Goal: Task Accomplishment & Management: Complete application form

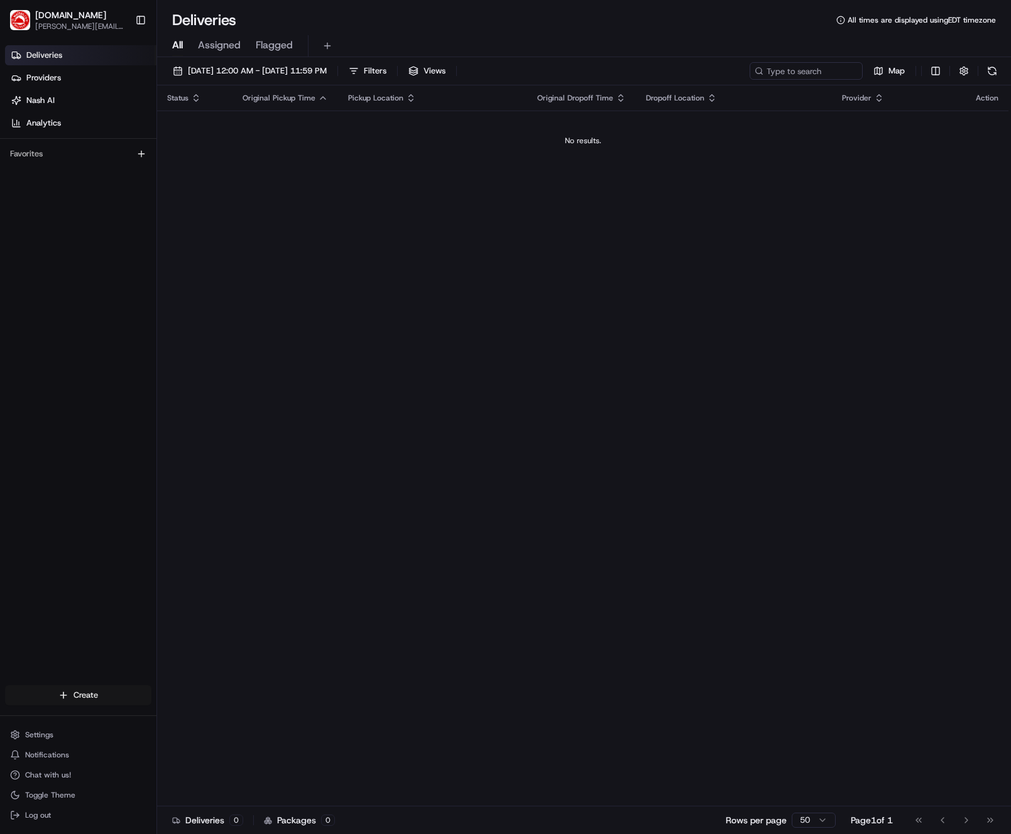
click at [85, 693] on html "[DOMAIN_NAME] [PERSON_NAME][DOMAIN_NAME][EMAIL_ADDRESS][PERSON_NAME][DOMAIN_NAM…" at bounding box center [505, 417] width 1011 height 834
click at [196, 720] on link "Delivery" at bounding box center [227, 718] width 140 height 23
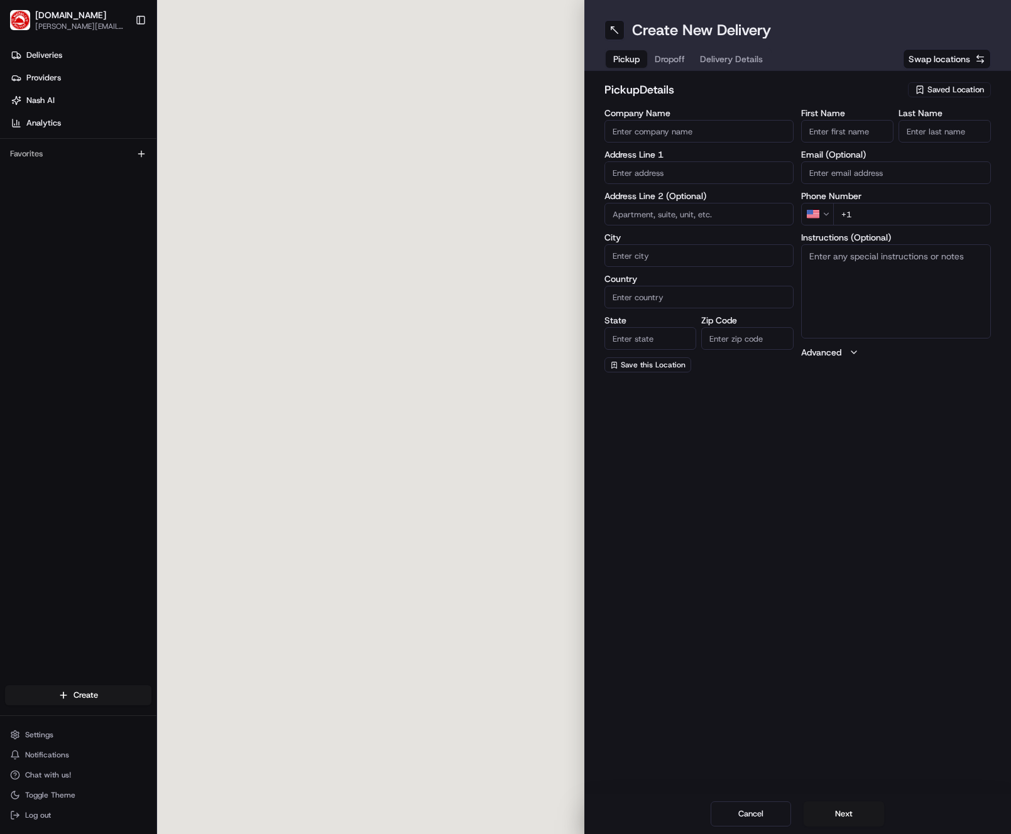
click at [934, 92] on span "Saved Location" at bounding box center [955, 89] width 57 height 11
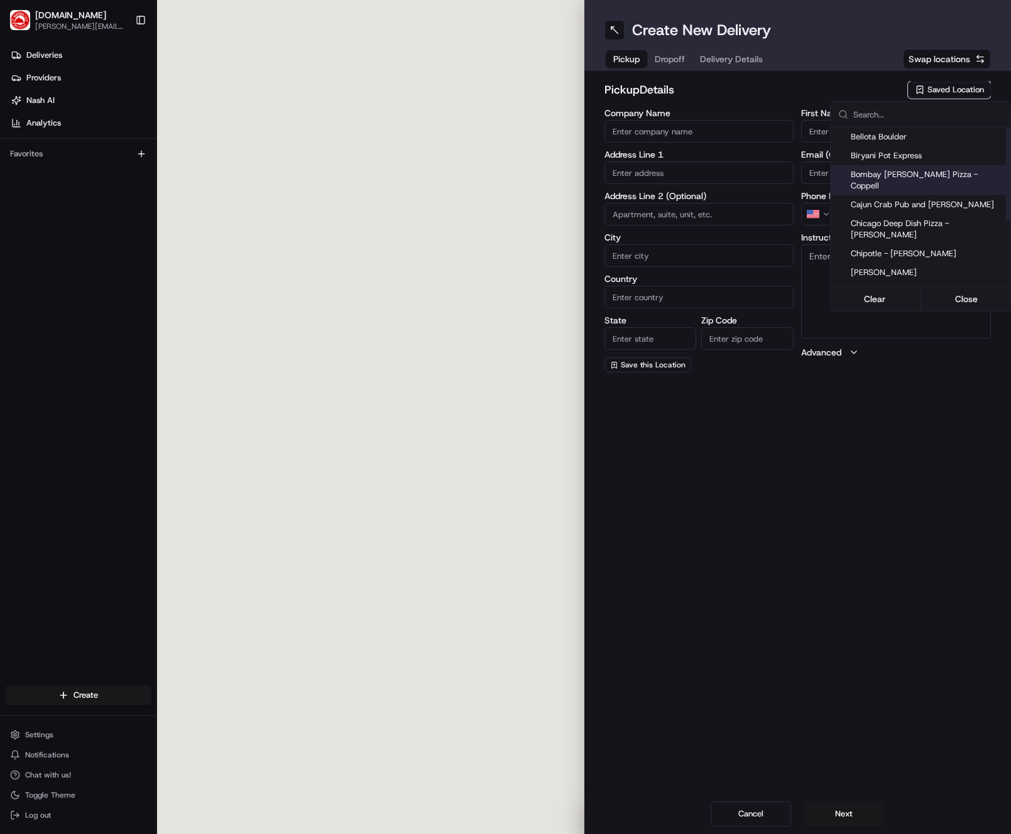
click at [916, 175] on span "Bombay [PERSON_NAME] Pizza - Coppell" at bounding box center [928, 180] width 155 height 23
type input "Bombay [PERSON_NAME] Pizza - Coppell"
type input "[STREET_ADDRESS]"
type input "#150"
type input "Coppell"
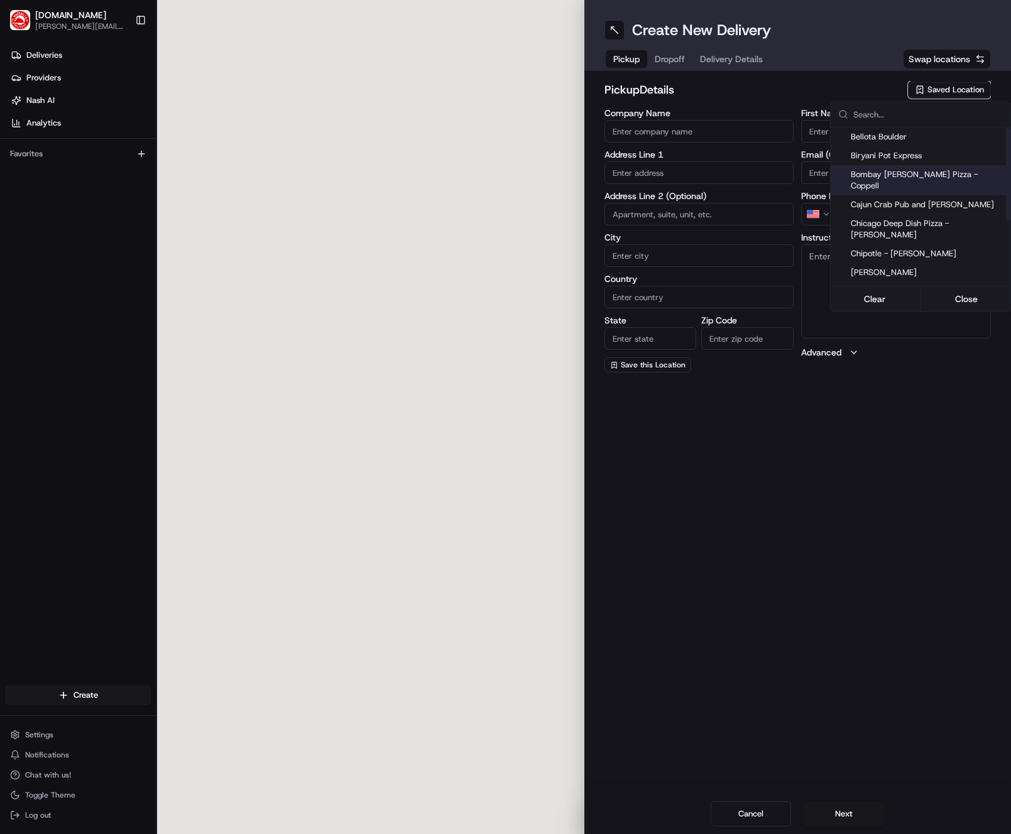
type input "US"
type input "[GEOGRAPHIC_DATA]"
type input "75019"
type input "[PERSON_NAME]"
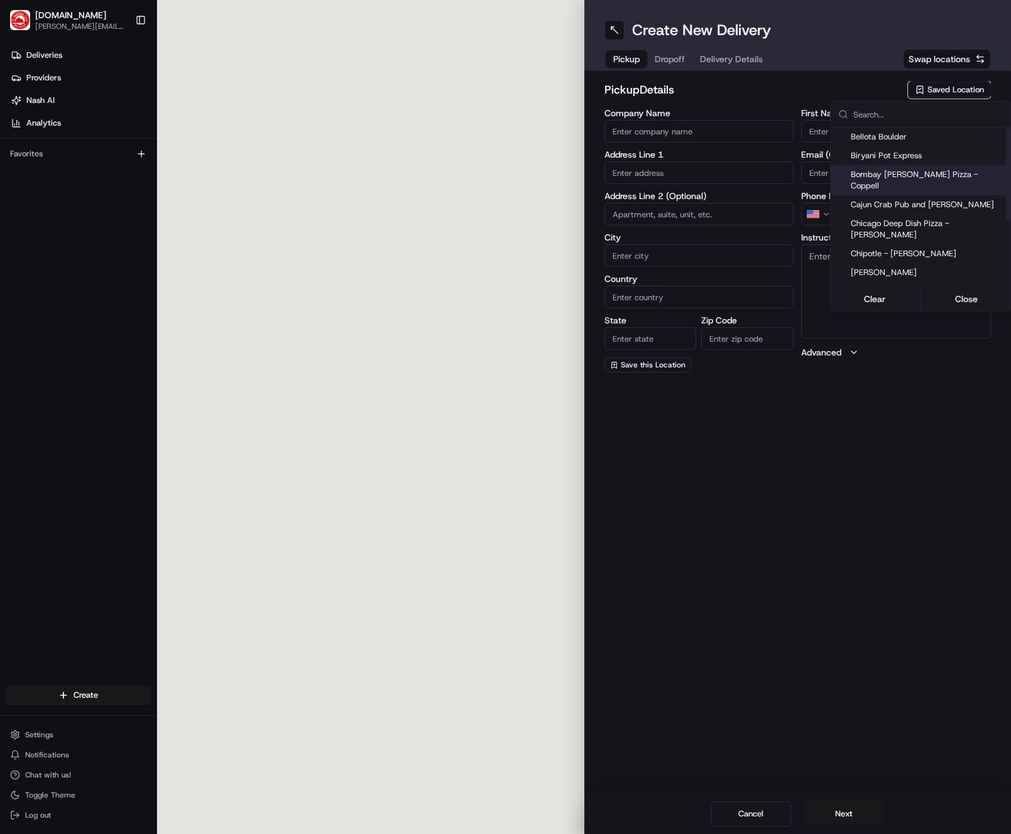
type input "[PHONE_NUMBER]"
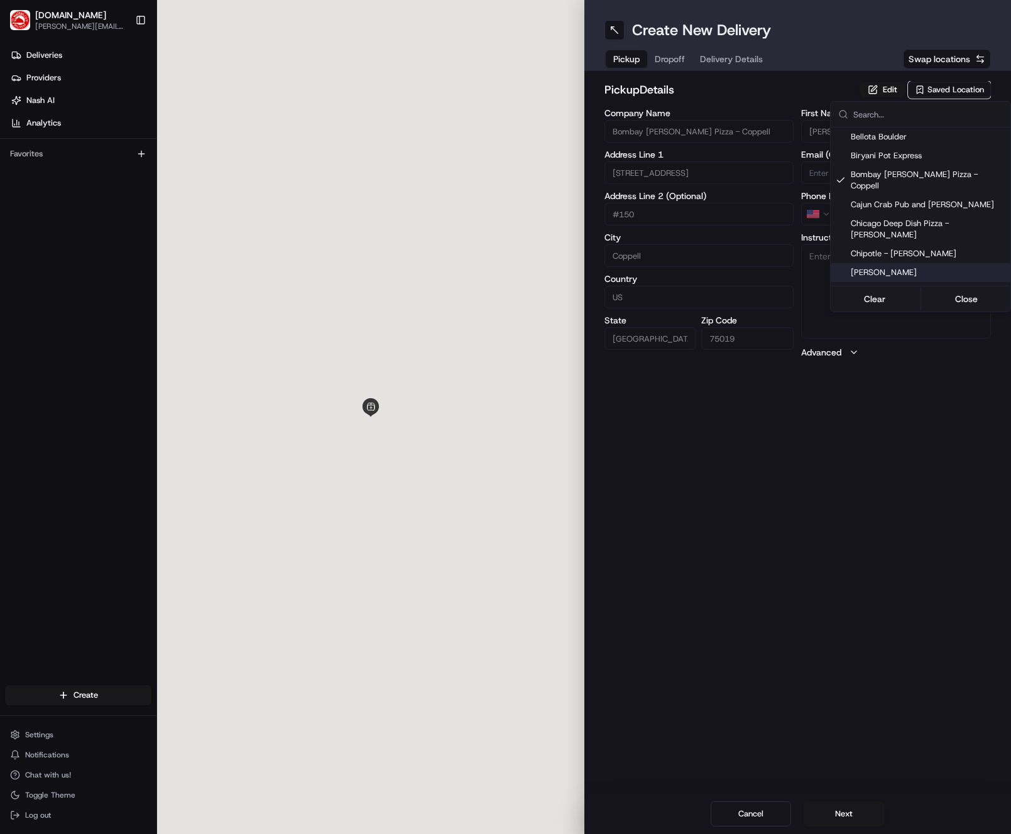
click at [857, 820] on html "[DOMAIN_NAME] [PERSON_NAME][DOMAIN_NAME][EMAIL_ADDRESS][PERSON_NAME][DOMAIN_NAM…" at bounding box center [505, 417] width 1011 height 834
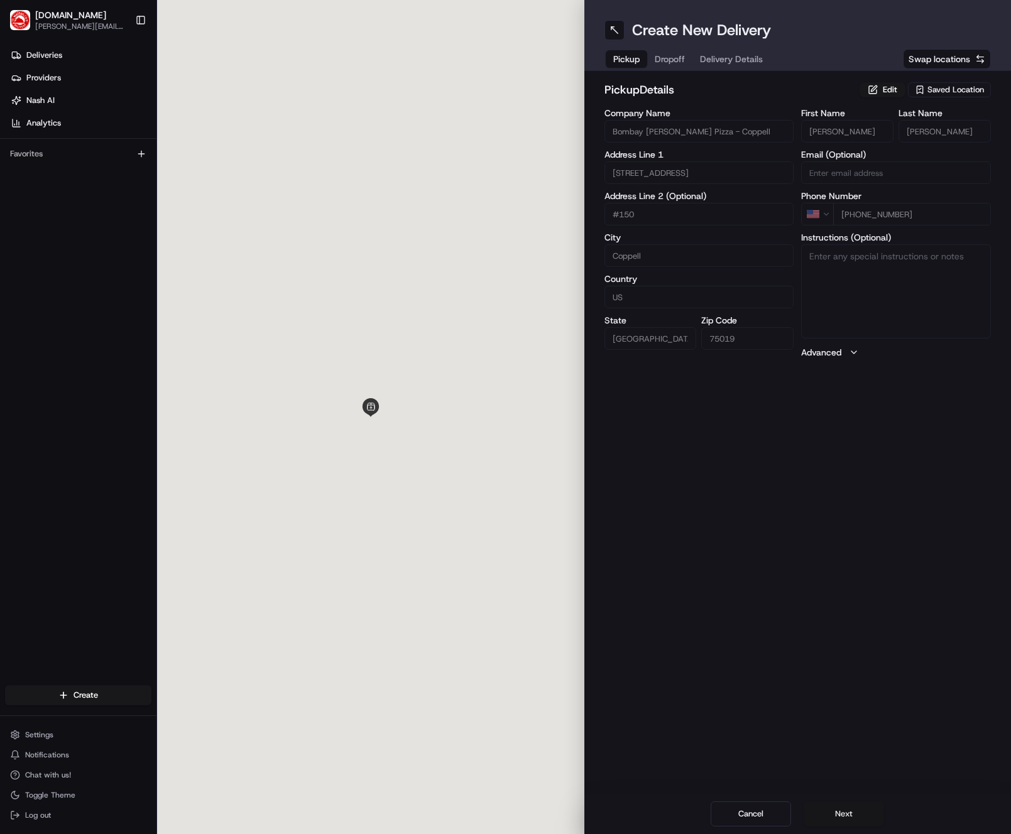
click at [852, 810] on button "Next" at bounding box center [843, 814] width 80 height 25
click at [962, 89] on span "Saved Location" at bounding box center [955, 89] width 57 height 11
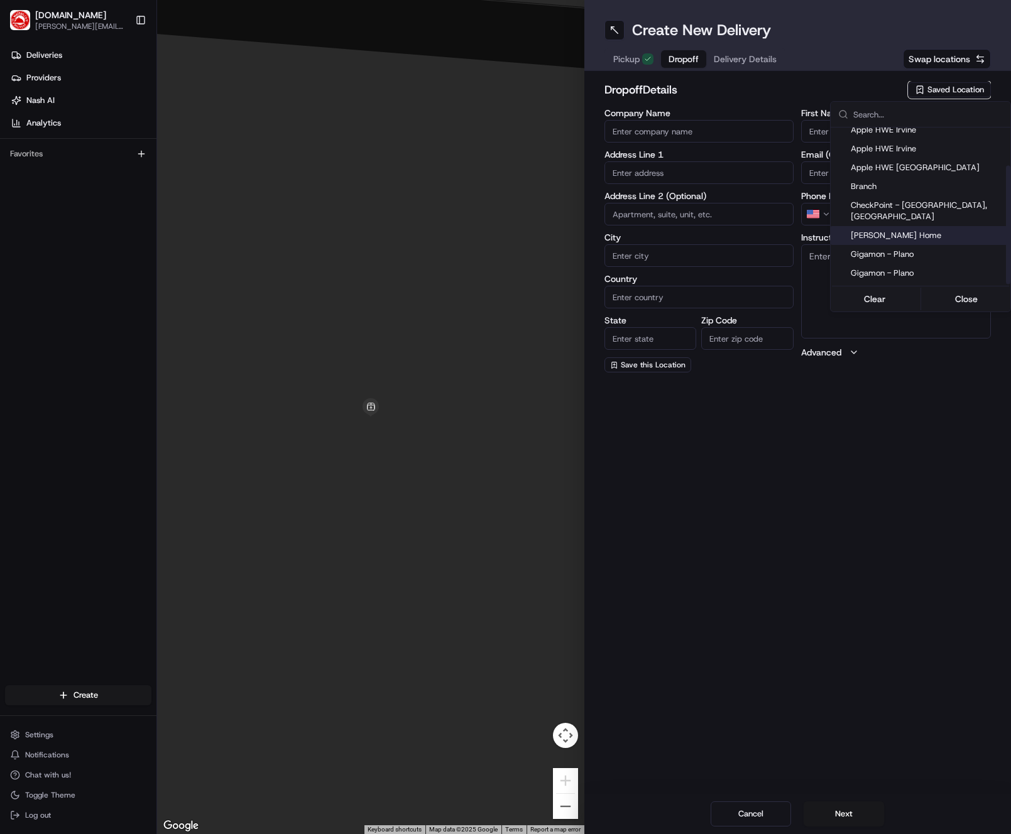
scroll to position [50, 0]
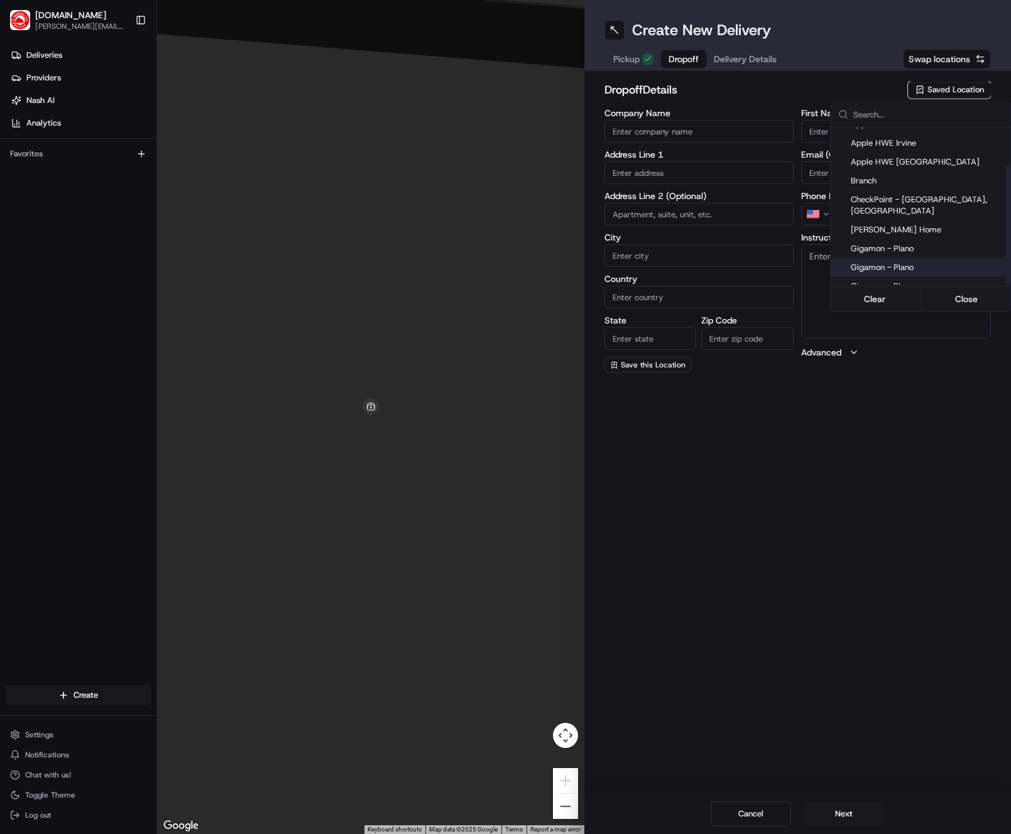
click at [899, 262] on span "Gigamon - Plano" at bounding box center [928, 267] width 155 height 11
type input "Gigamon - Plano"
type input "[STREET_ADDRESS][PERSON_NAME]"
type input "office [STREET_ADDRESS]"
type input "Plano"
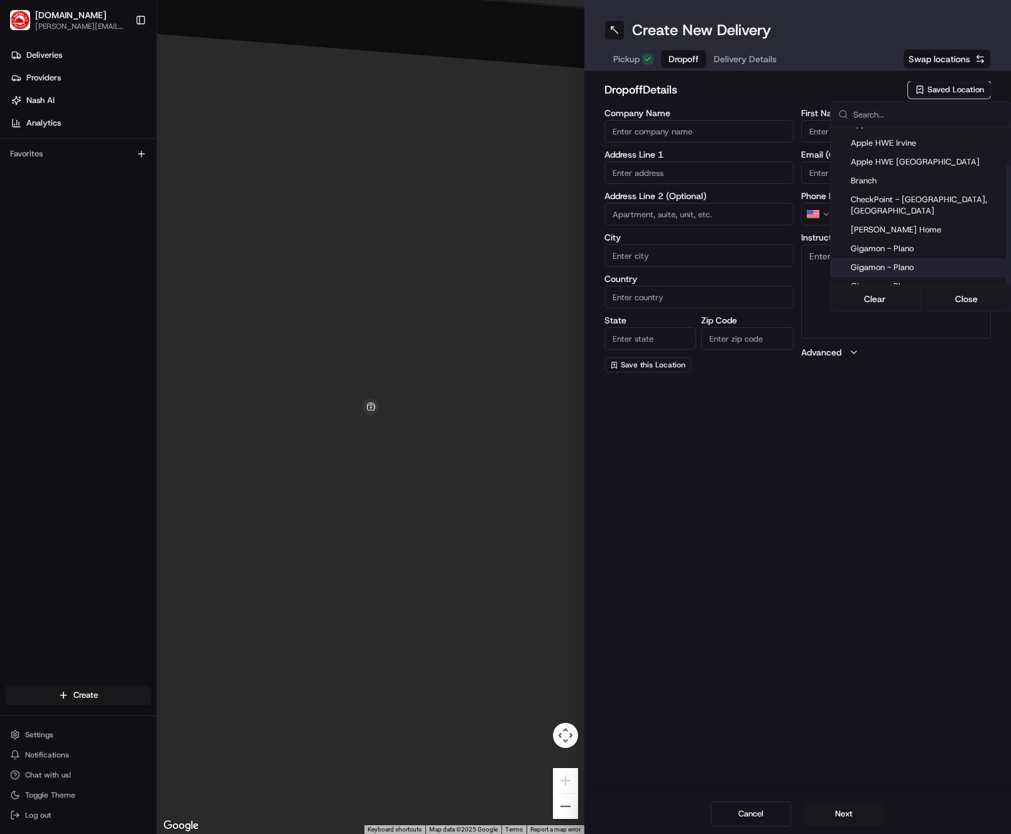
type input "US"
type input "[GEOGRAPHIC_DATA]"
type input "75093"
type input "Genese"
type input "[PERSON_NAME]"
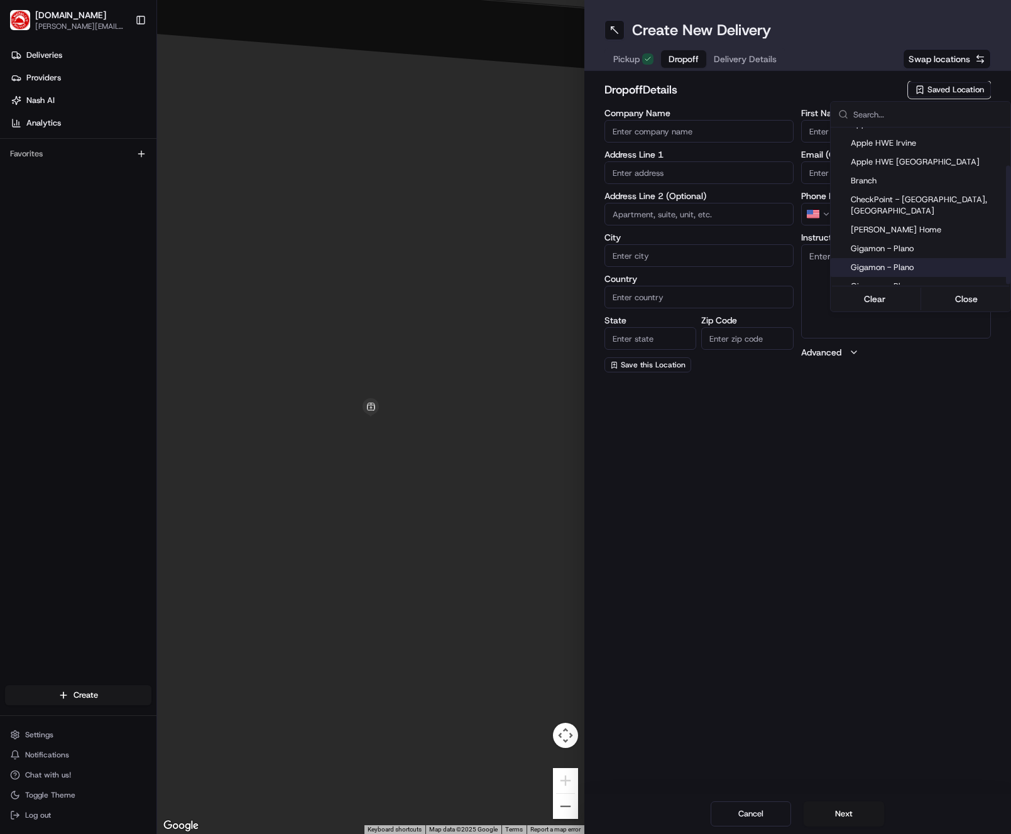
type input "[PHONE_NUMBER]"
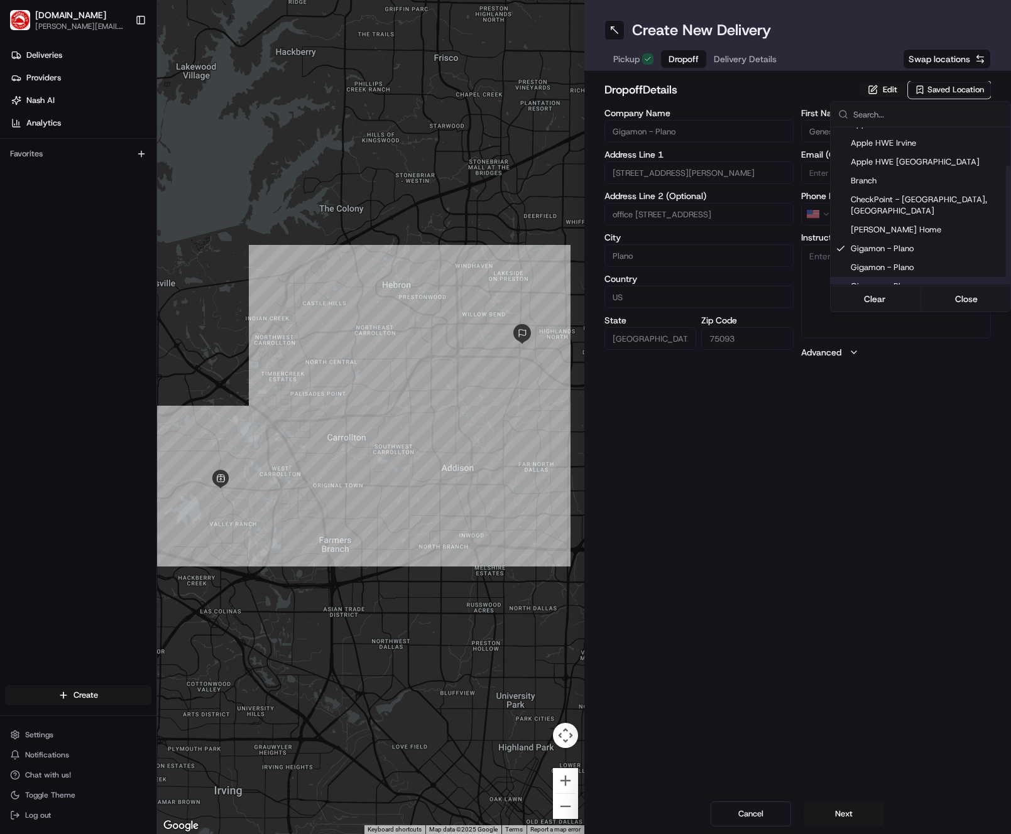
click at [886, 443] on html "[DOMAIN_NAME] [PERSON_NAME][DOMAIN_NAME][EMAIL_ADDRESS][PERSON_NAME][DOMAIN_NAM…" at bounding box center [505, 417] width 1011 height 834
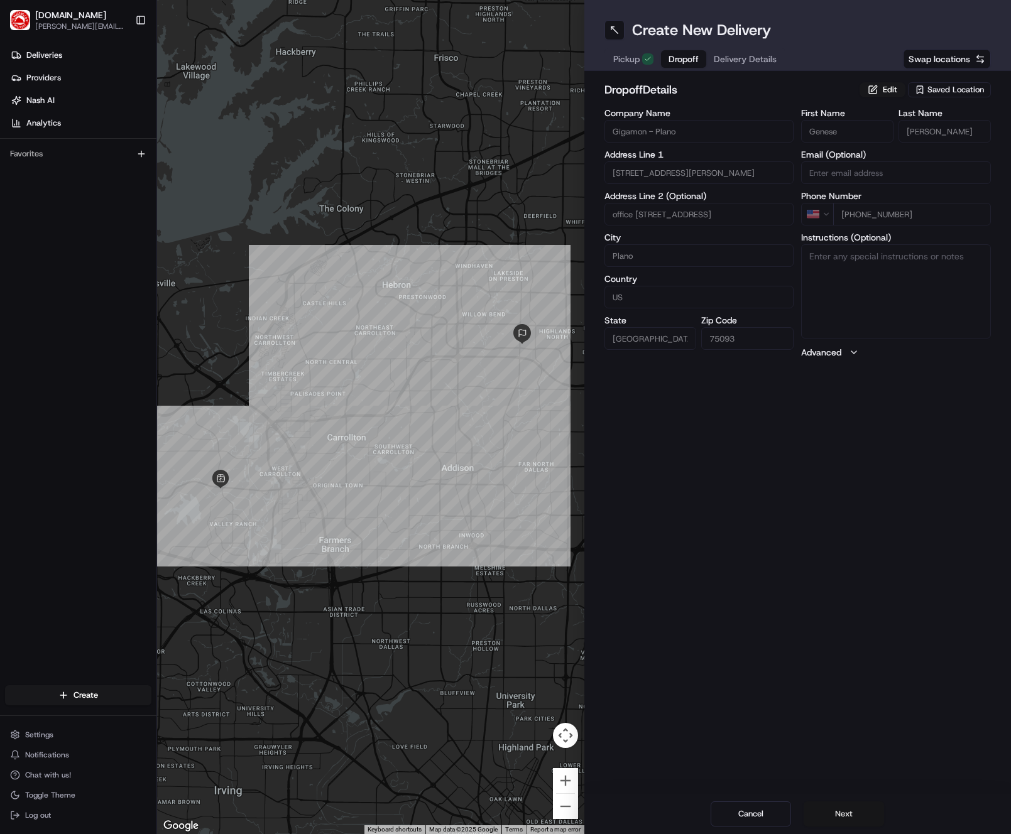
click at [836, 805] on button "Next" at bounding box center [843, 814] width 80 height 25
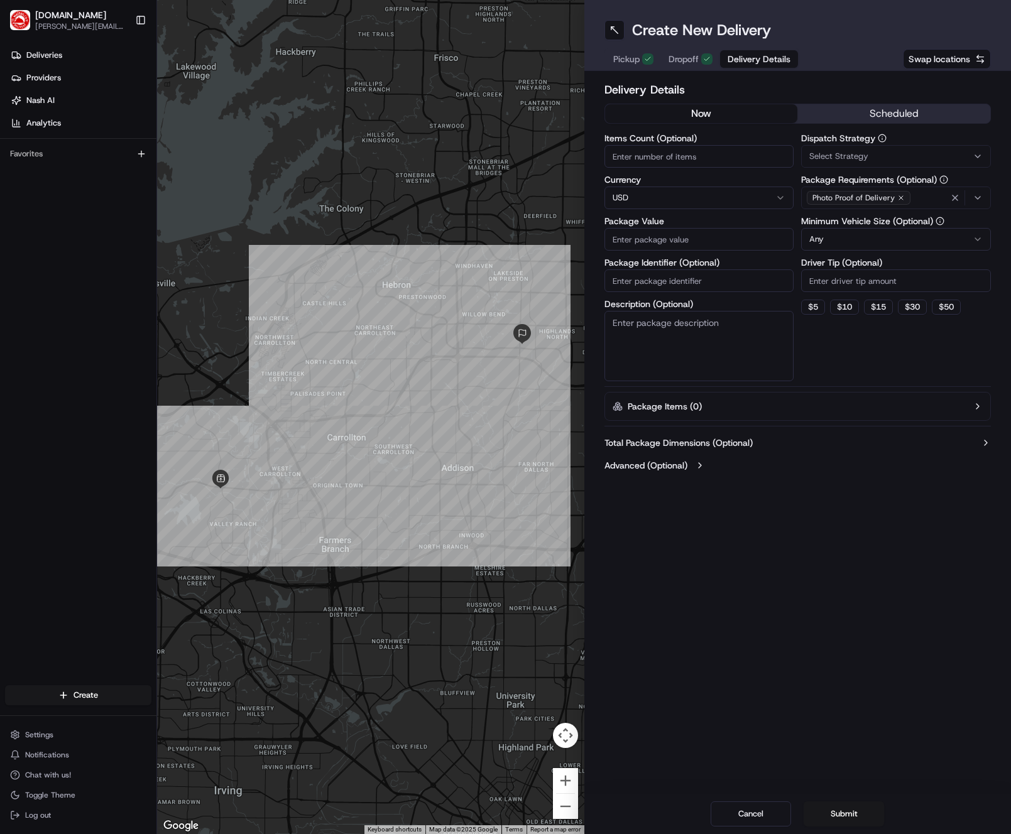
click at [905, 106] on button "scheduled" at bounding box center [893, 113] width 193 height 19
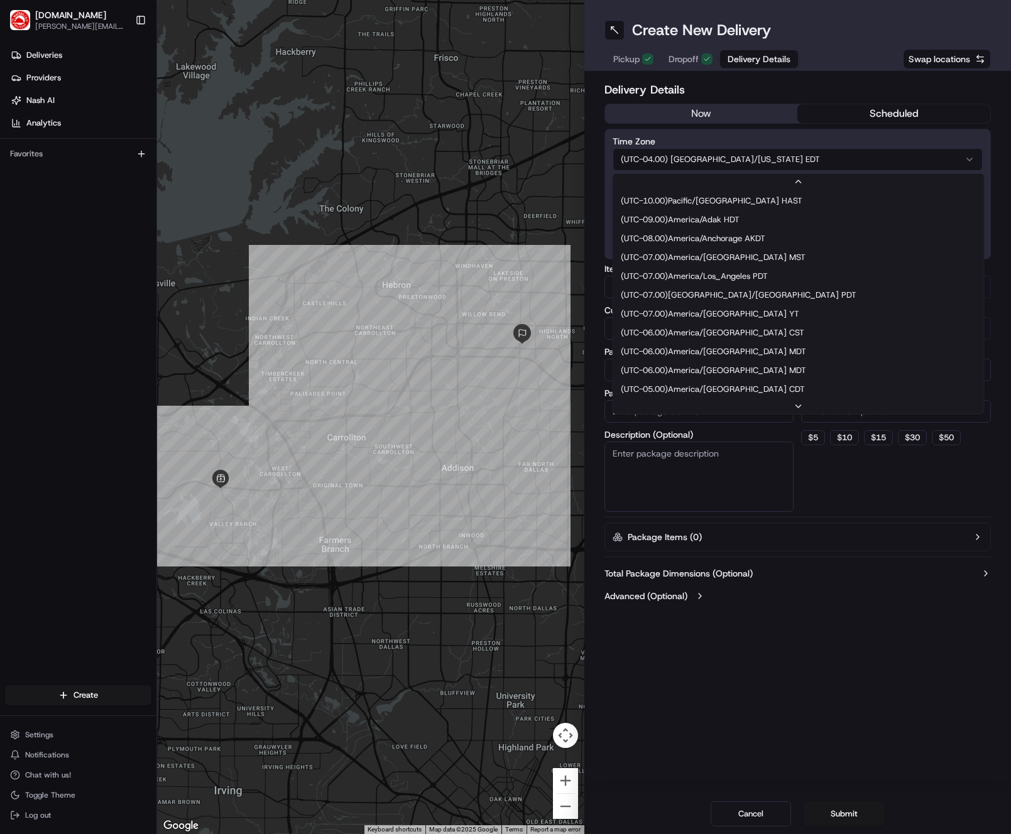
click at [731, 155] on html "[DOMAIN_NAME] [PERSON_NAME][DOMAIN_NAME][EMAIL_ADDRESS][PERSON_NAME][DOMAIN_NAM…" at bounding box center [505, 417] width 1011 height 834
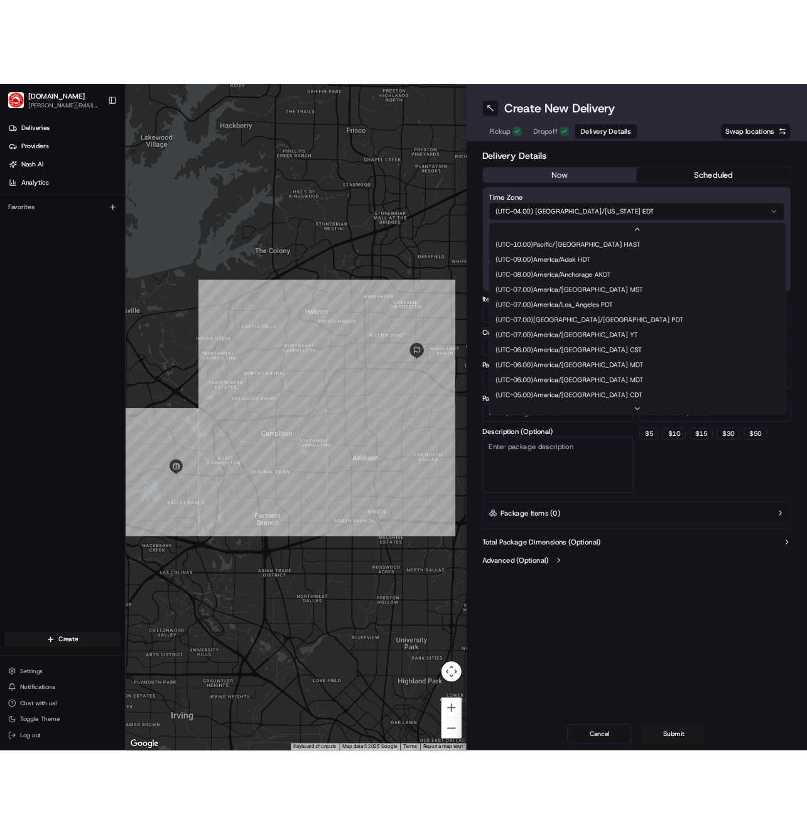
scroll to position [75, 0]
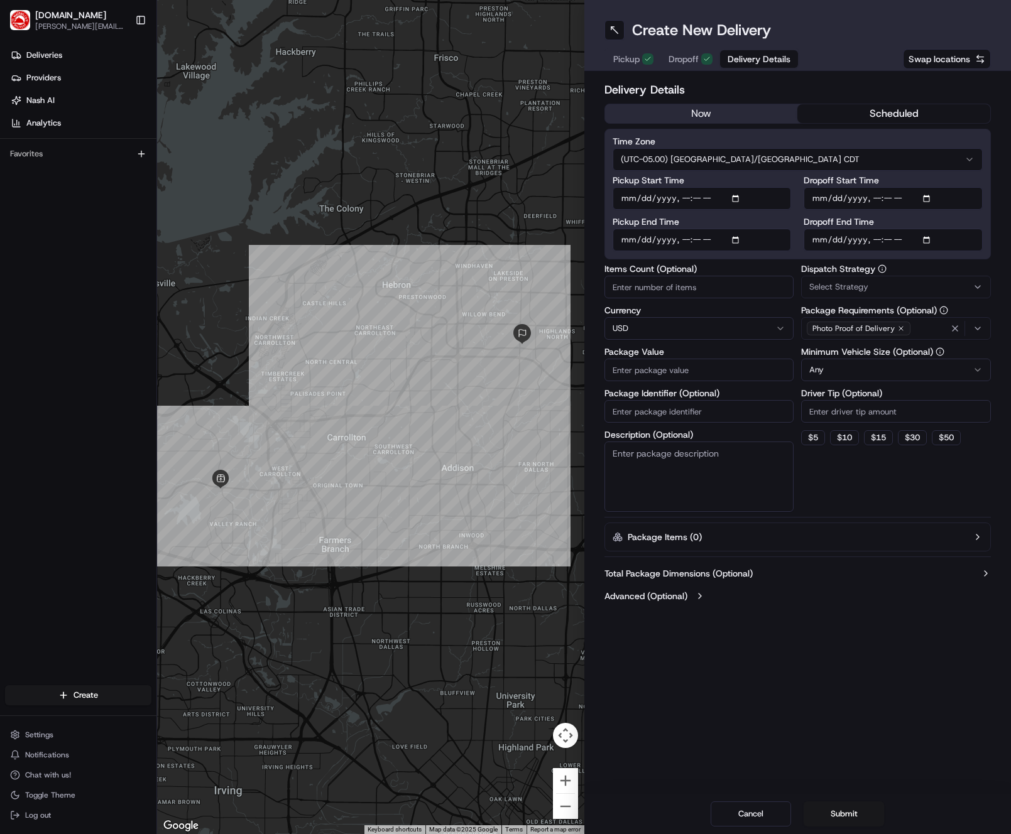
click at [741, 200] on input "Pickup Start Time" at bounding box center [701, 198] width 179 height 23
type input "[DATE]T11:25"
click at [799, 184] on div "Pickup Start Time Pickup End Time Dropoff Start Time Dropoff End Time" at bounding box center [797, 213] width 371 height 75
click at [744, 234] on input "Pickup End Time" at bounding box center [701, 240] width 179 height 23
click at [740, 238] on input "Pickup End Time" at bounding box center [701, 240] width 179 height 23
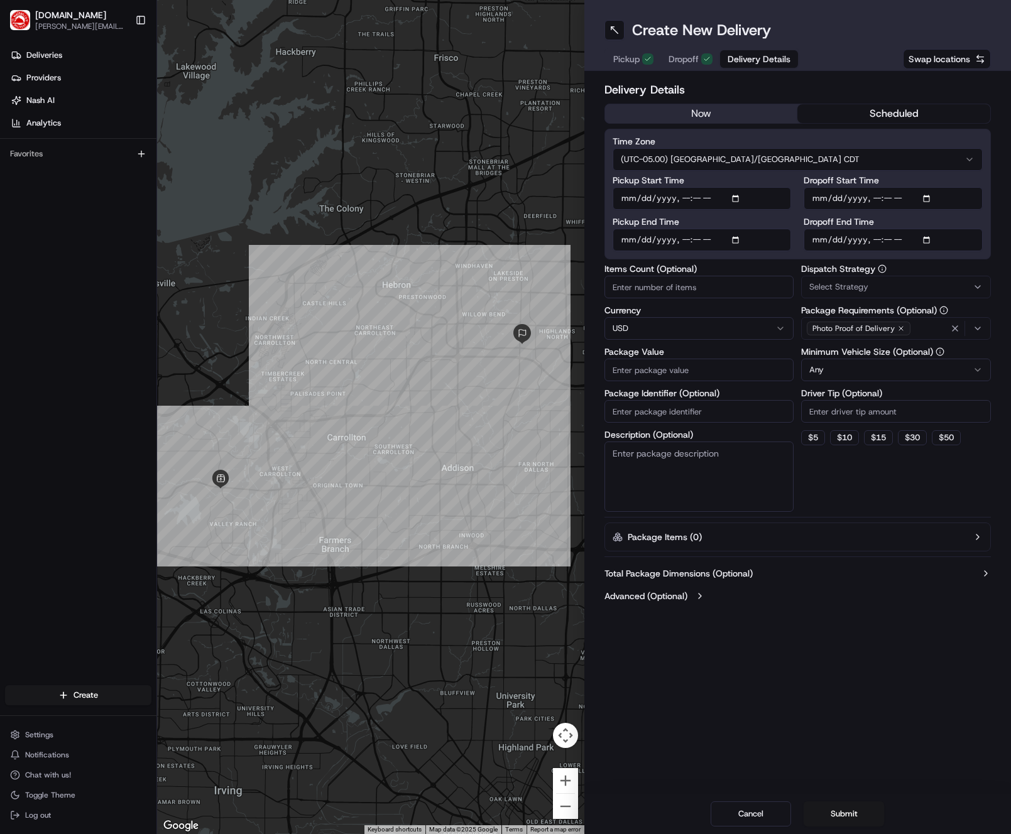
type input "[DATE]T11:35"
click at [894, 214] on div "Dropoff Start Time Dropoff End Time" at bounding box center [892, 213] width 179 height 75
click at [928, 200] on input "Dropoff Start Time" at bounding box center [892, 198] width 179 height 23
type input "[DATE]T11:55"
click at [983, 199] on div "Time Zone (UTC-05.00) America/[GEOGRAPHIC_DATA] CDT Pickup Start Time Pickup En…" at bounding box center [797, 194] width 387 height 131
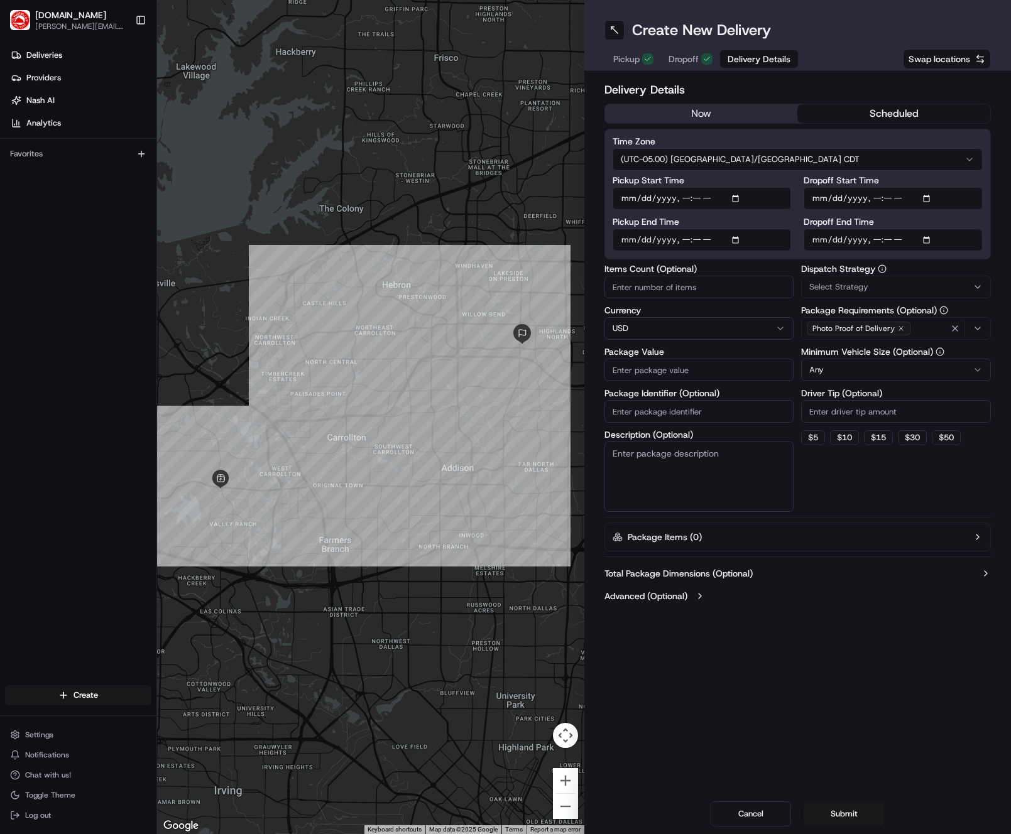
click at [928, 243] on input "Dropoff End Time" at bounding box center [892, 240] width 179 height 23
type input "[DATE]T12:05"
click at [989, 215] on div "Time Zone (UTC-05.00) America/[GEOGRAPHIC_DATA] CDT Pickup Start Time Pickup En…" at bounding box center [797, 194] width 387 height 131
click at [891, 285] on div "Select Strategy" at bounding box center [895, 286] width 183 height 11
click at [873, 352] on span "Default Dispatch Strategy" at bounding box center [899, 355] width 155 height 11
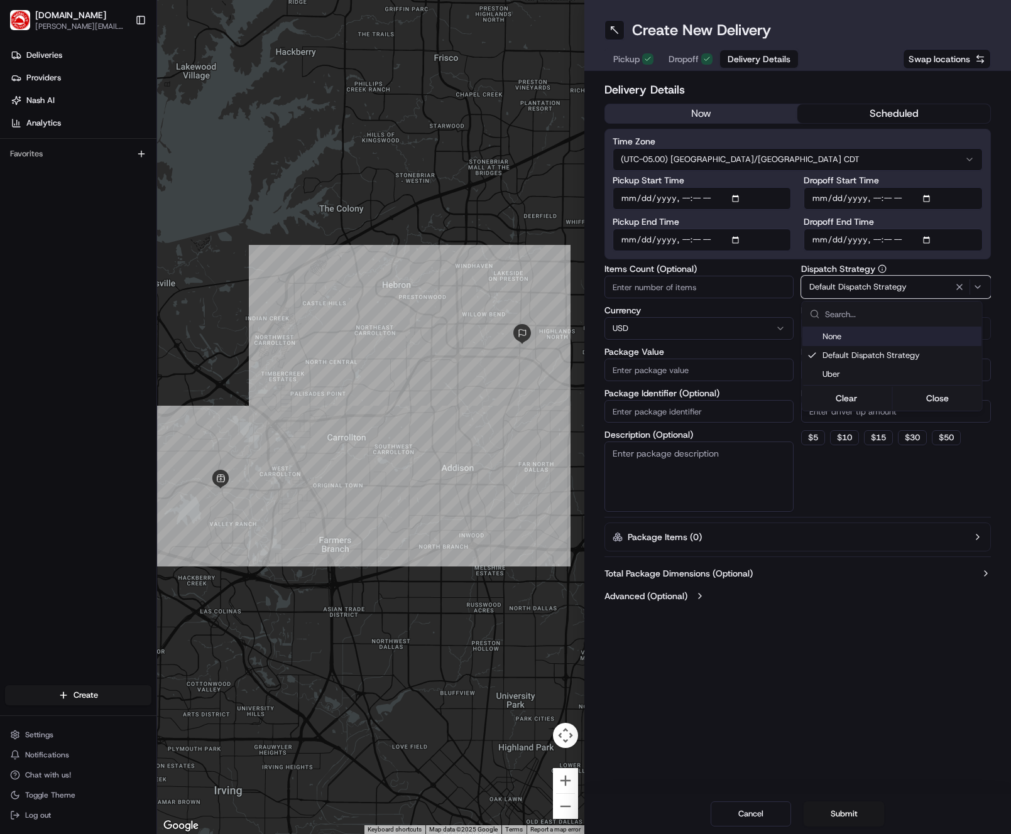
click at [744, 335] on html "[DOMAIN_NAME] [PERSON_NAME][DOMAIN_NAME][EMAIL_ADDRESS][PERSON_NAME][DOMAIN_NAM…" at bounding box center [505, 417] width 1011 height 834
click at [872, 437] on button "$ 15" at bounding box center [878, 437] width 29 height 15
type input "15"
click at [733, 376] on input "Package Value" at bounding box center [699, 370] width 190 height 23
type input "25"
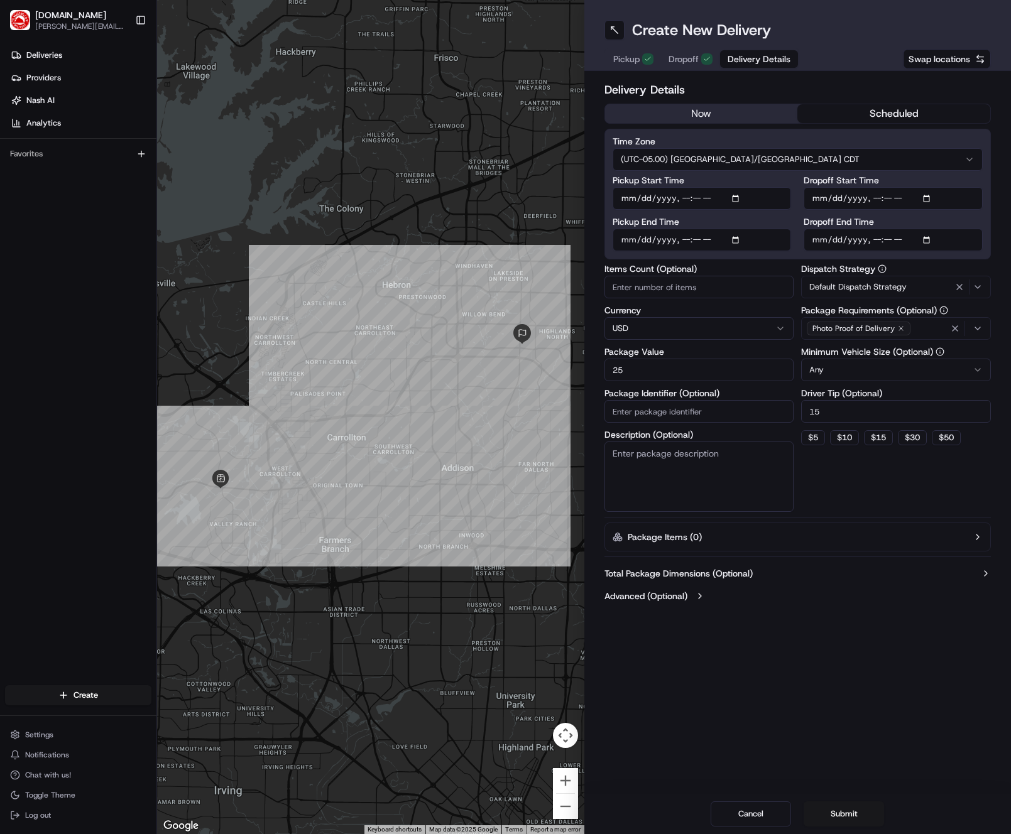
click at [706, 468] on textarea "Description (Optional)" at bounding box center [699, 477] width 190 height 70
type textarea "You are picking up 1 item from Bombay [PERSON_NAME] Pizza in [GEOGRAPHIC_DATA] …"
click at [860, 822] on button "Submit" at bounding box center [843, 814] width 80 height 25
